Goal: Obtain resource: Download file/media

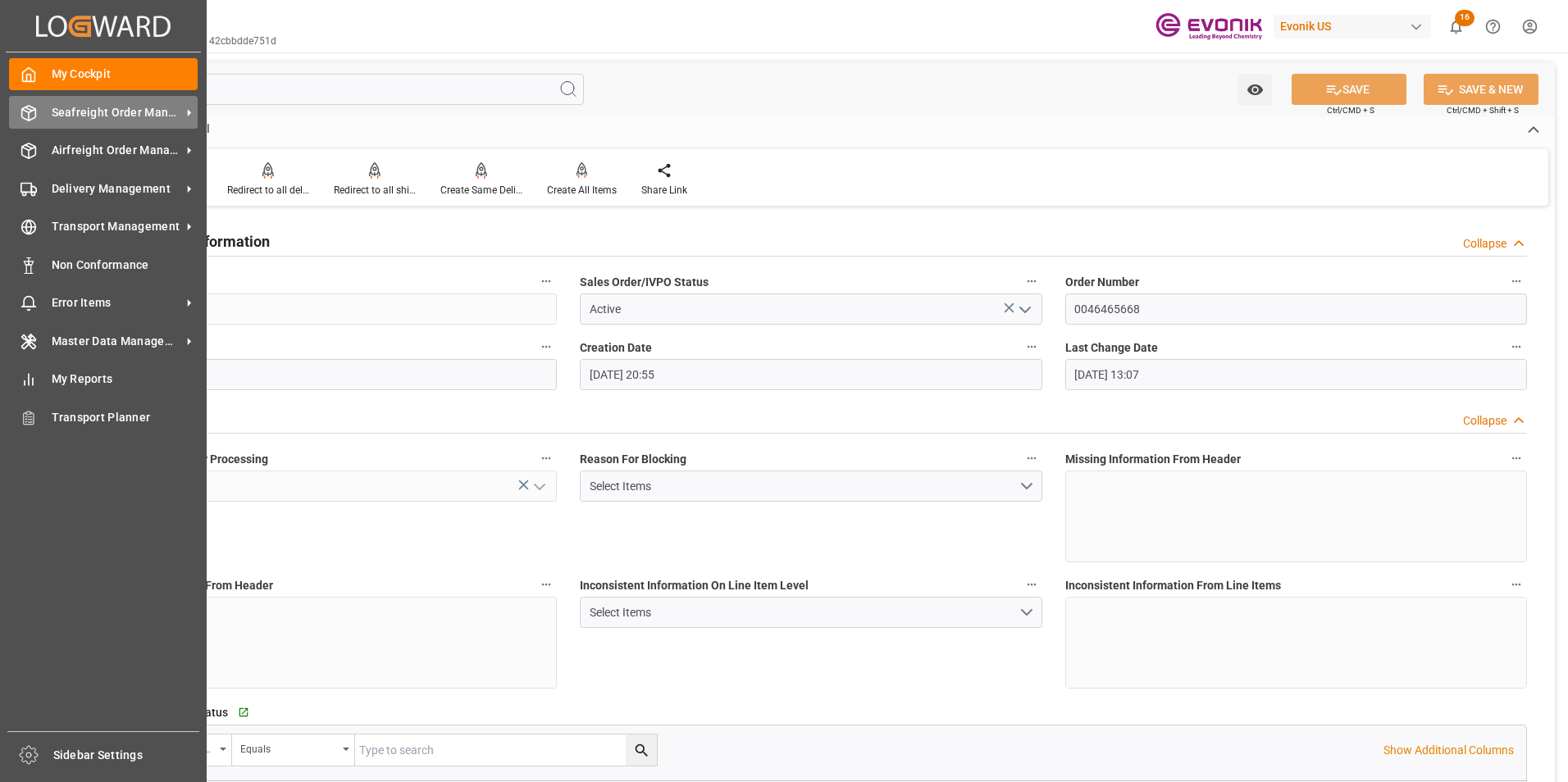
click at [100, 112] on span "Seafreight Order Management" at bounding box center [117, 112] width 130 height 17
click at [79, 73] on span "My Cockpit" at bounding box center [125, 74] width 147 height 17
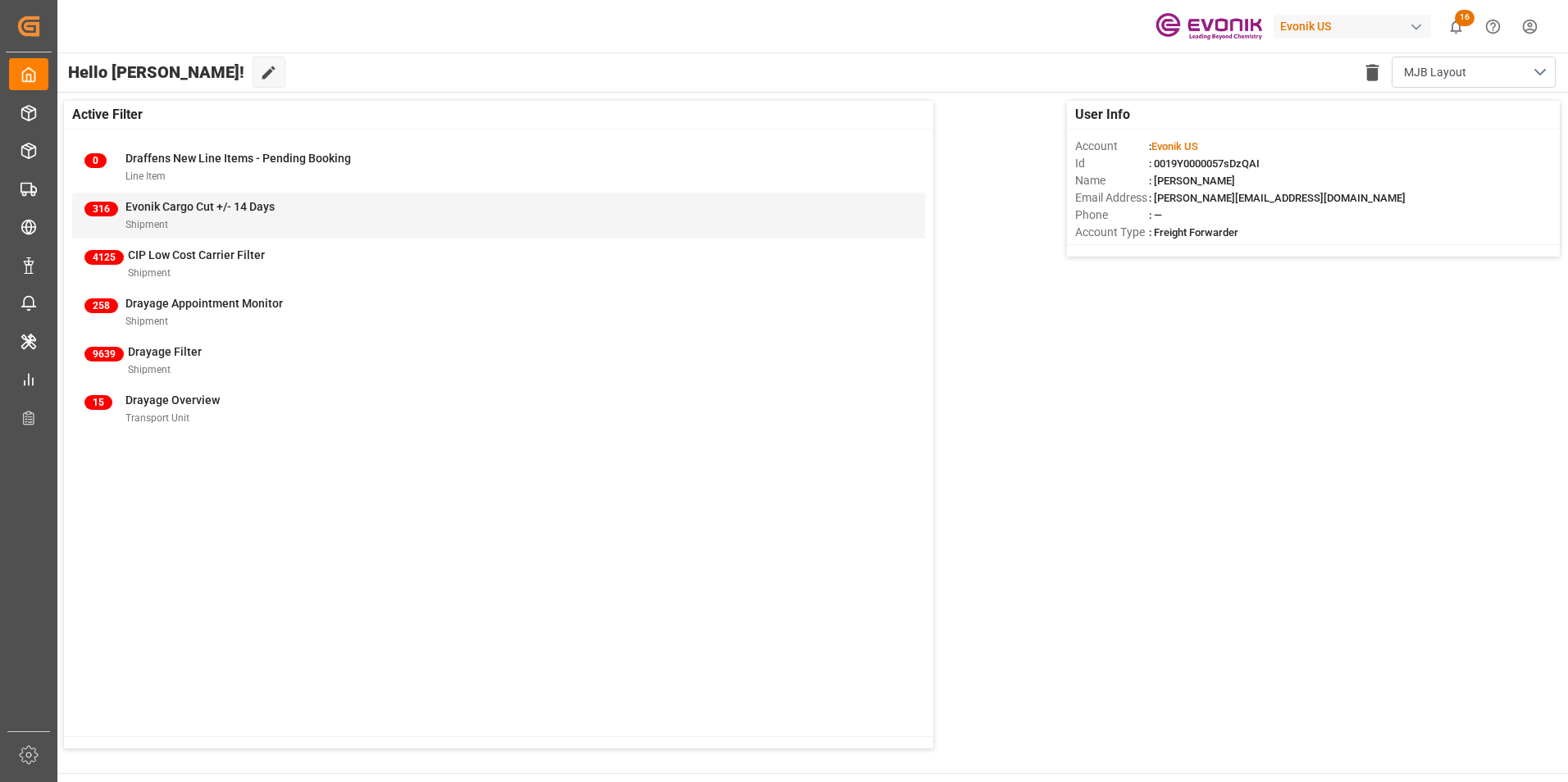
click at [177, 205] on span "Evonik Cargo Cut +/- 14 Days" at bounding box center [200, 206] width 149 height 13
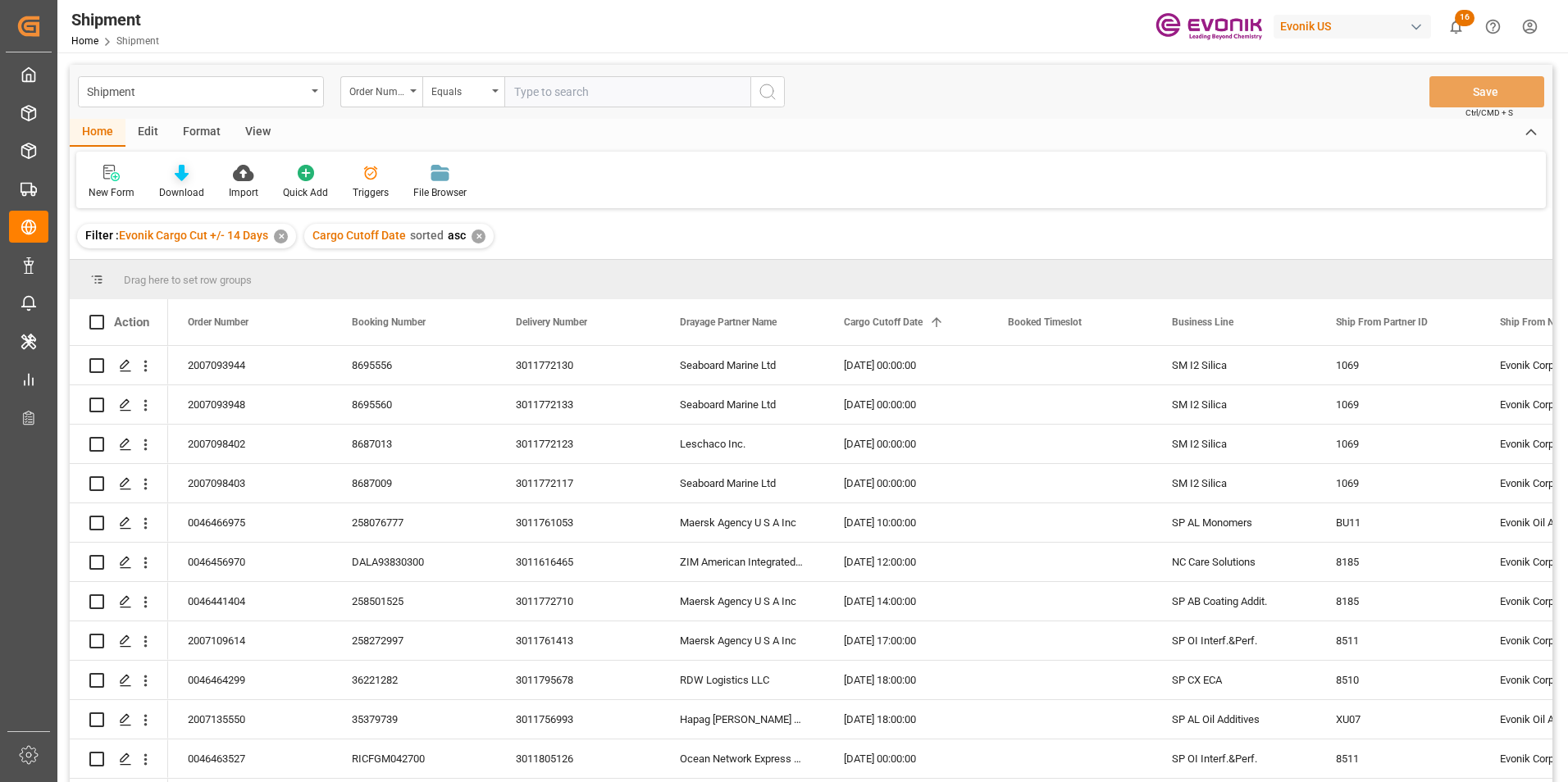
click at [176, 178] on icon at bounding box center [182, 173] width 14 height 16
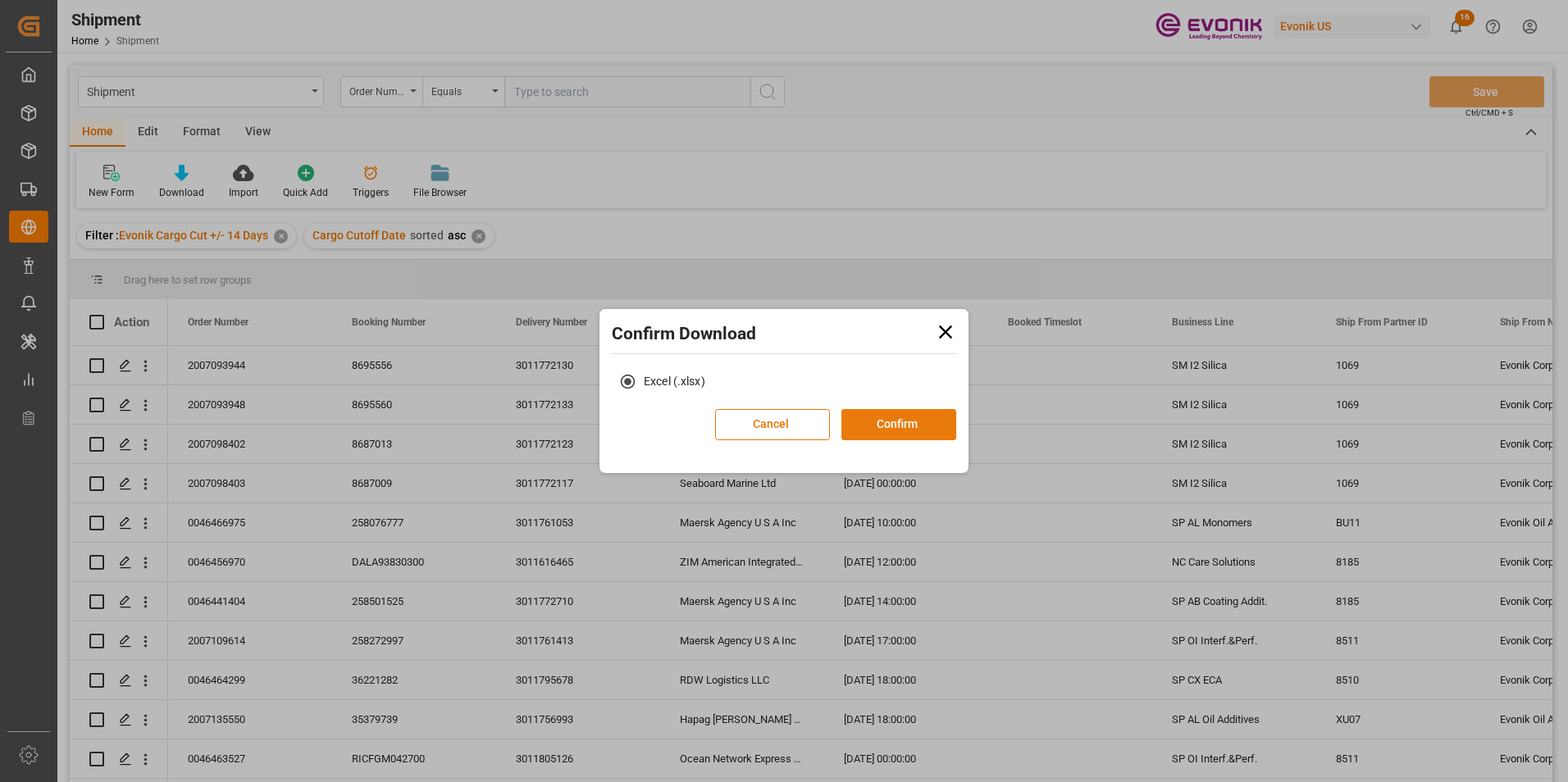
click at [895, 419] on button "Confirm" at bounding box center [898, 424] width 115 height 31
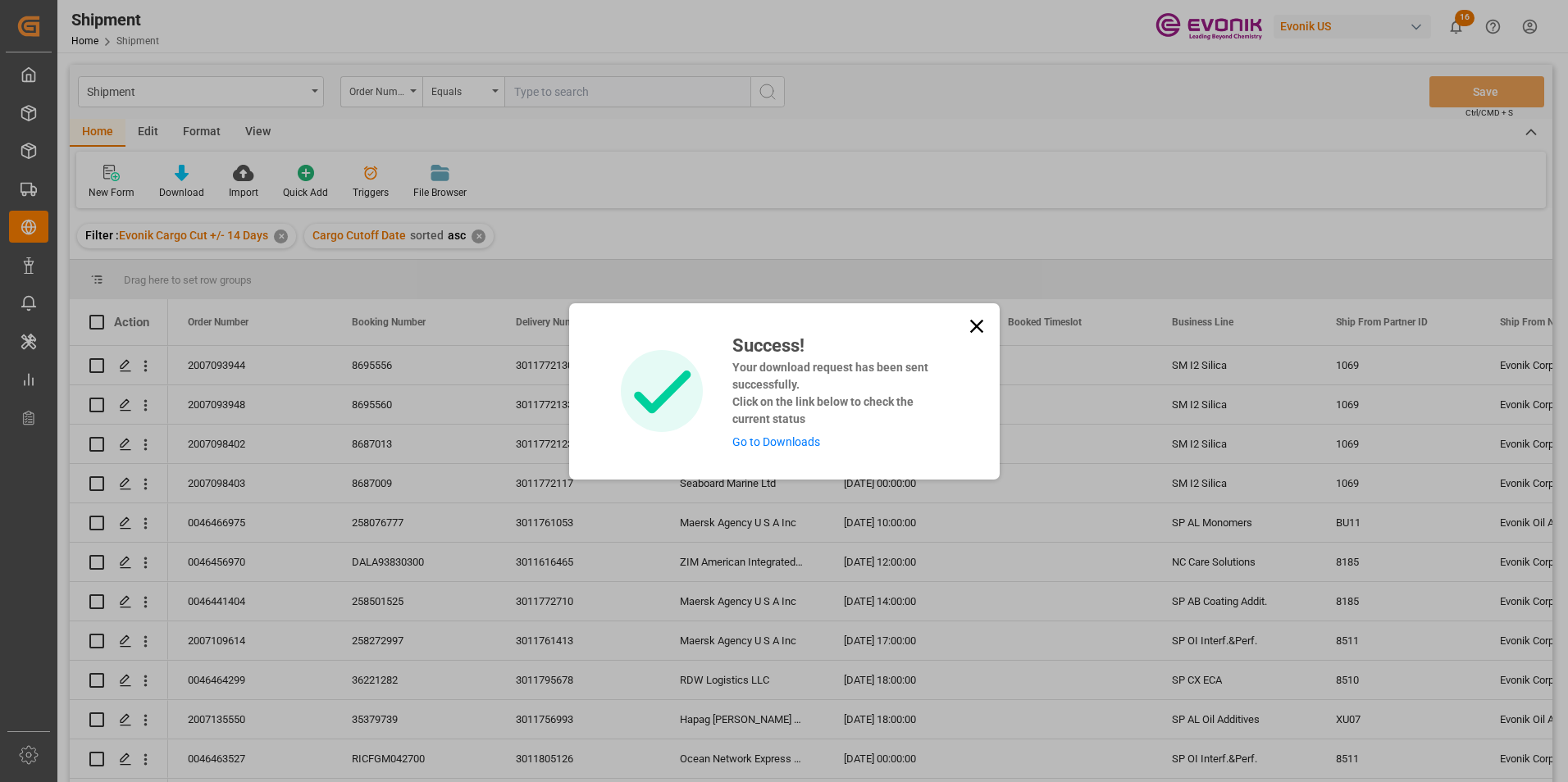
click at [768, 444] on link "Go to Downloads" at bounding box center [776, 441] width 88 height 13
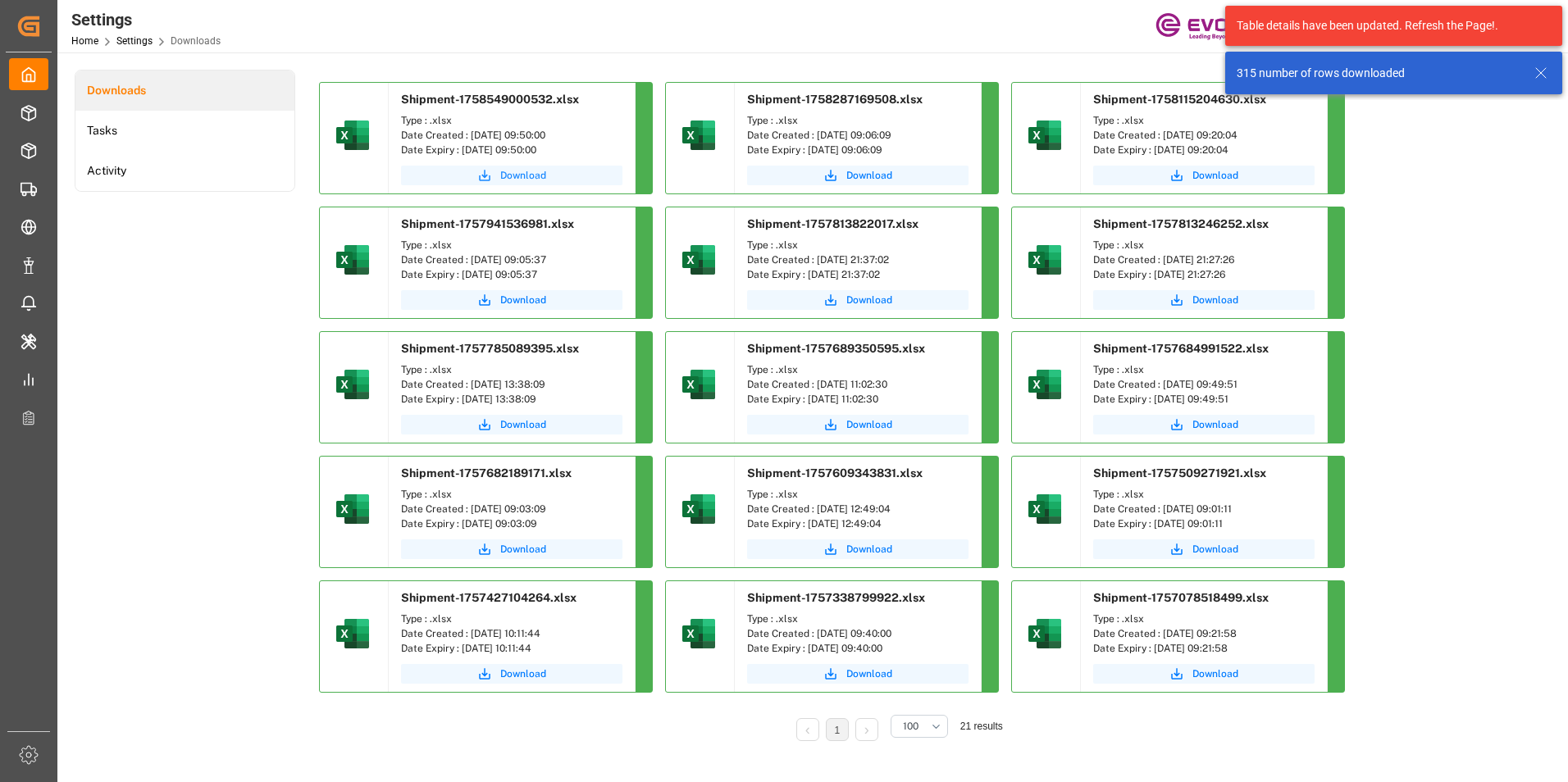
click at [524, 169] on span "Download" at bounding box center [523, 175] width 46 height 15
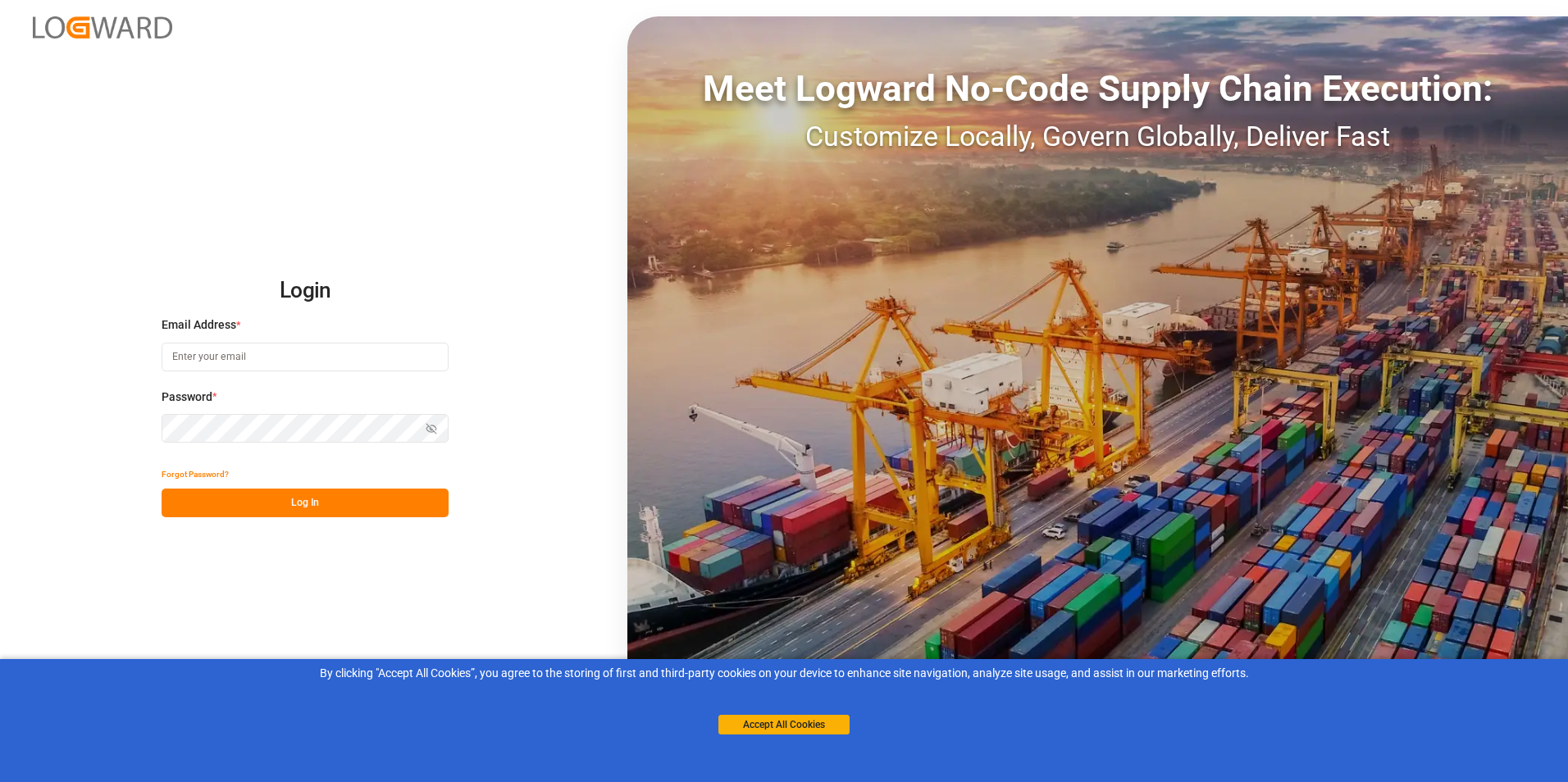
type input "michael.breed@leschaco.com"
click at [302, 496] on button "Log In" at bounding box center [305, 502] width 287 height 29
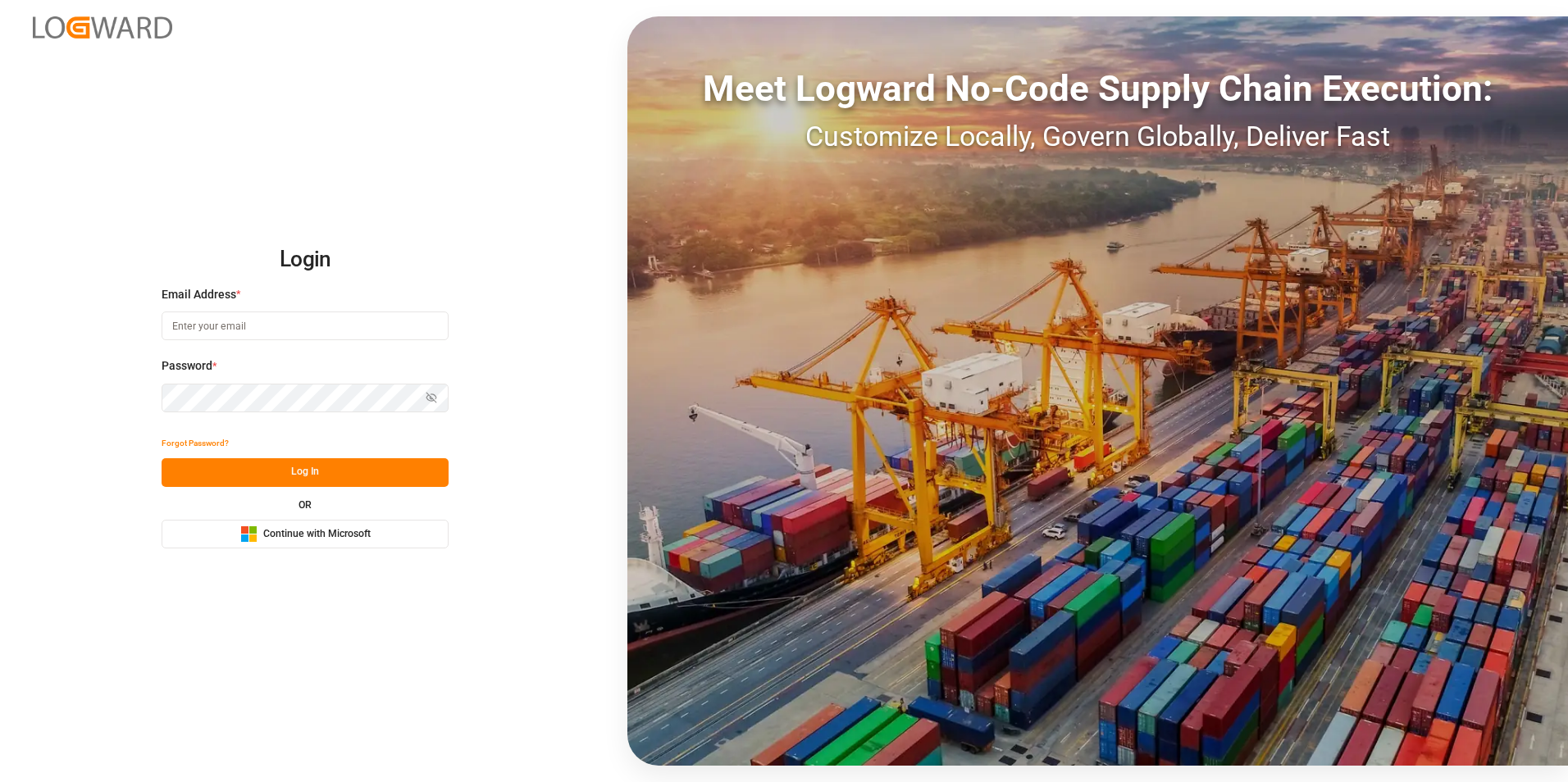
type input "michael.breed@leschaco.com"
click at [302, 474] on button "Log In" at bounding box center [305, 472] width 287 height 29
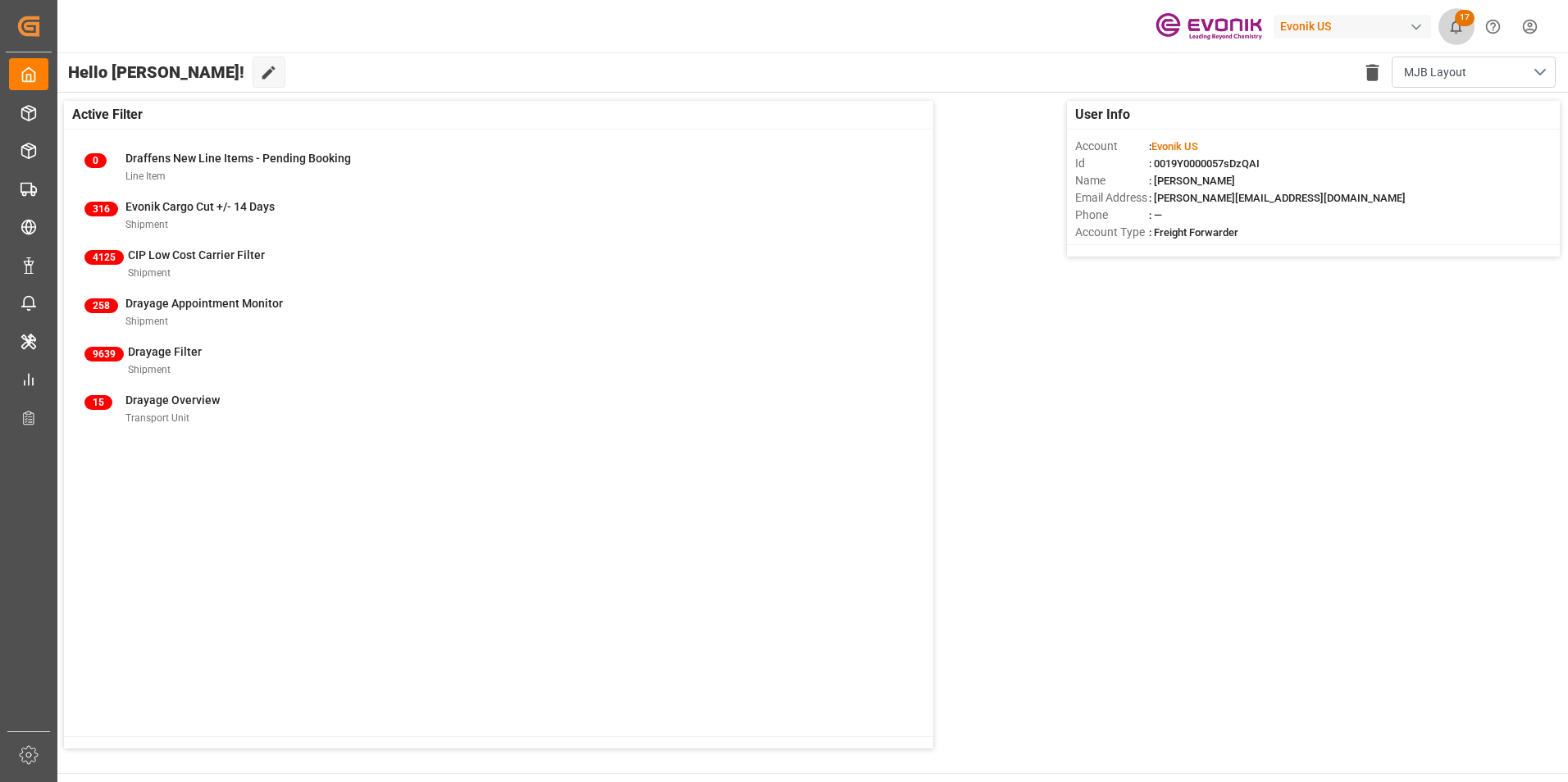
click at [1460, 24] on span "17" at bounding box center [1464, 18] width 20 height 16
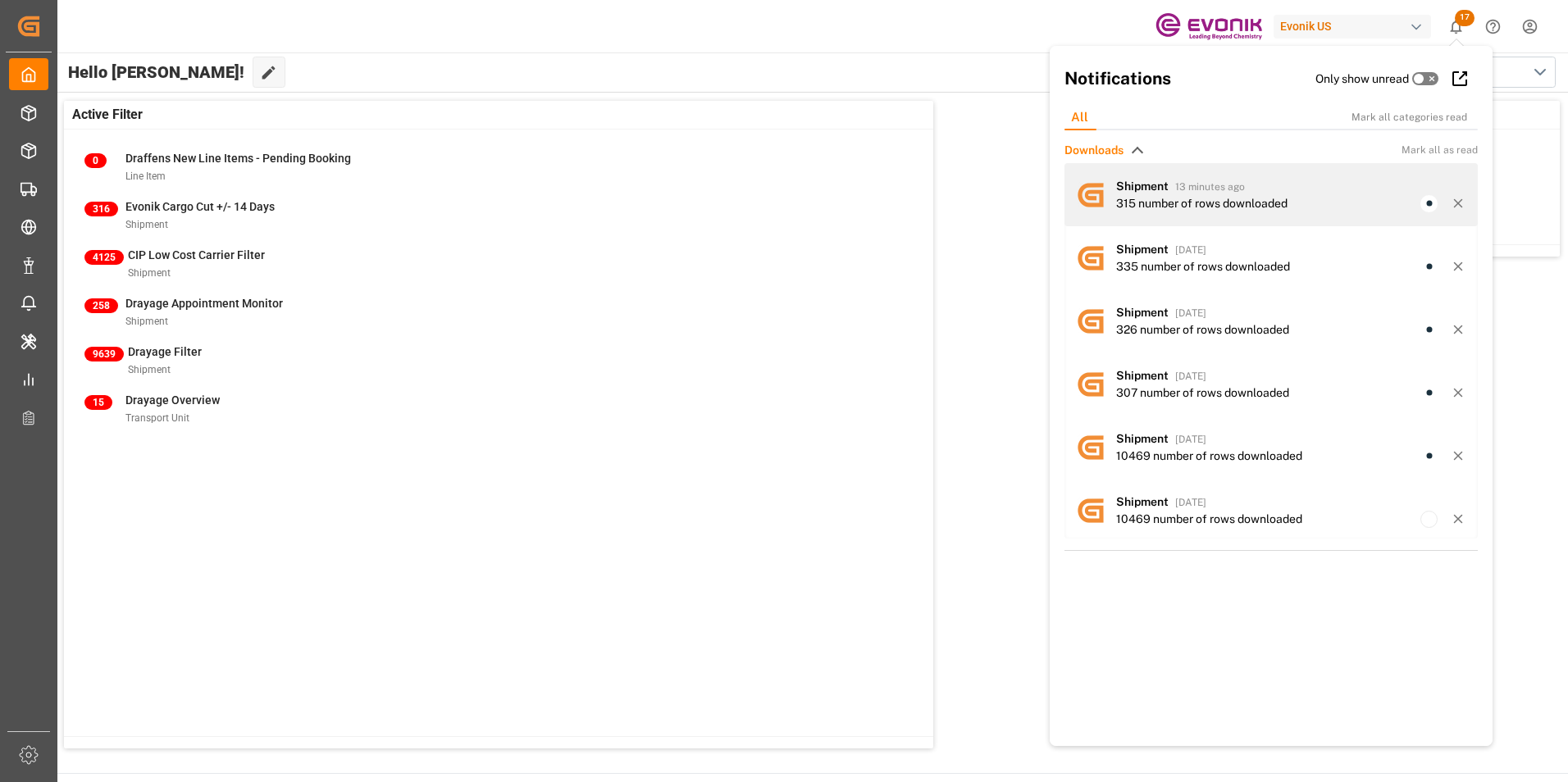
click at [1143, 194] on div "Shipment 13 minutes ago 315 number of rows downloaded" at bounding box center [1290, 195] width 351 height 34
